Goal: Navigation & Orientation: Locate item on page

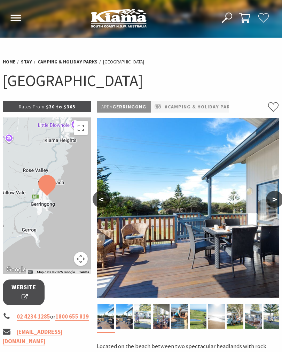
click at [272, 202] on button ">" at bounding box center [274, 199] width 17 height 17
click at [271, 200] on button ">" at bounding box center [274, 199] width 17 height 17
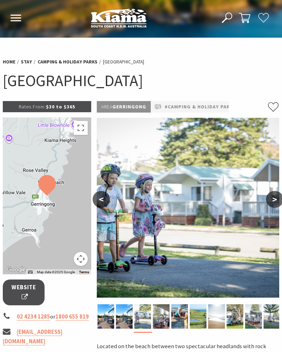
click at [272, 200] on button ">" at bounding box center [274, 199] width 17 height 17
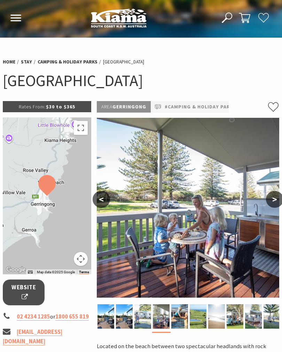
click at [273, 202] on button ">" at bounding box center [274, 199] width 17 height 17
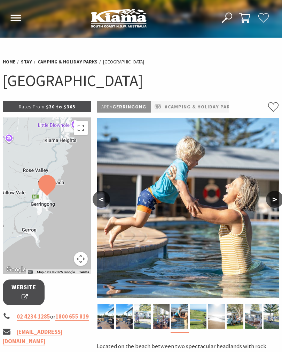
click at [275, 201] on button ">" at bounding box center [274, 199] width 17 height 17
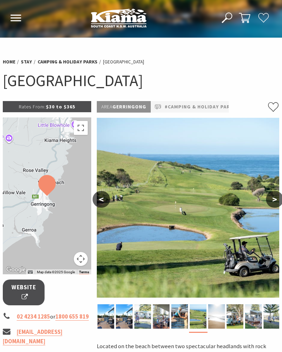
click at [278, 201] on button ">" at bounding box center [274, 199] width 17 height 17
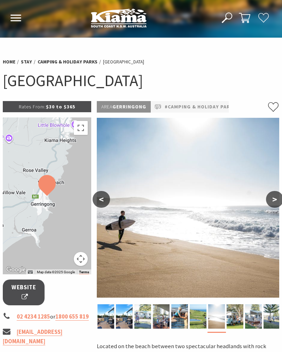
click at [274, 203] on button ">" at bounding box center [274, 199] width 17 height 17
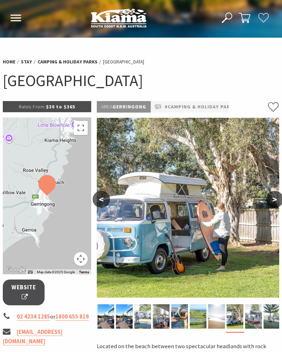
click at [273, 200] on button ">" at bounding box center [274, 199] width 17 height 17
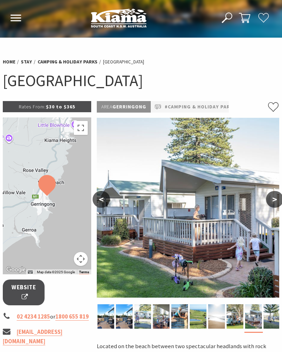
click at [277, 203] on button ">" at bounding box center [274, 199] width 17 height 17
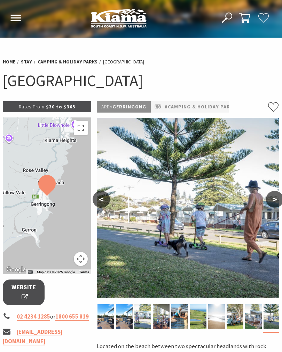
click at [272, 202] on button ">" at bounding box center [274, 199] width 17 height 17
click at [275, 201] on button ">" at bounding box center [274, 199] width 17 height 17
click at [279, 200] on button ">" at bounding box center [274, 199] width 17 height 17
click at [278, 198] on button ">" at bounding box center [274, 199] width 17 height 17
click at [276, 202] on button ">" at bounding box center [274, 199] width 17 height 17
